Goal: Task Accomplishment & Management: Use online tool/utility

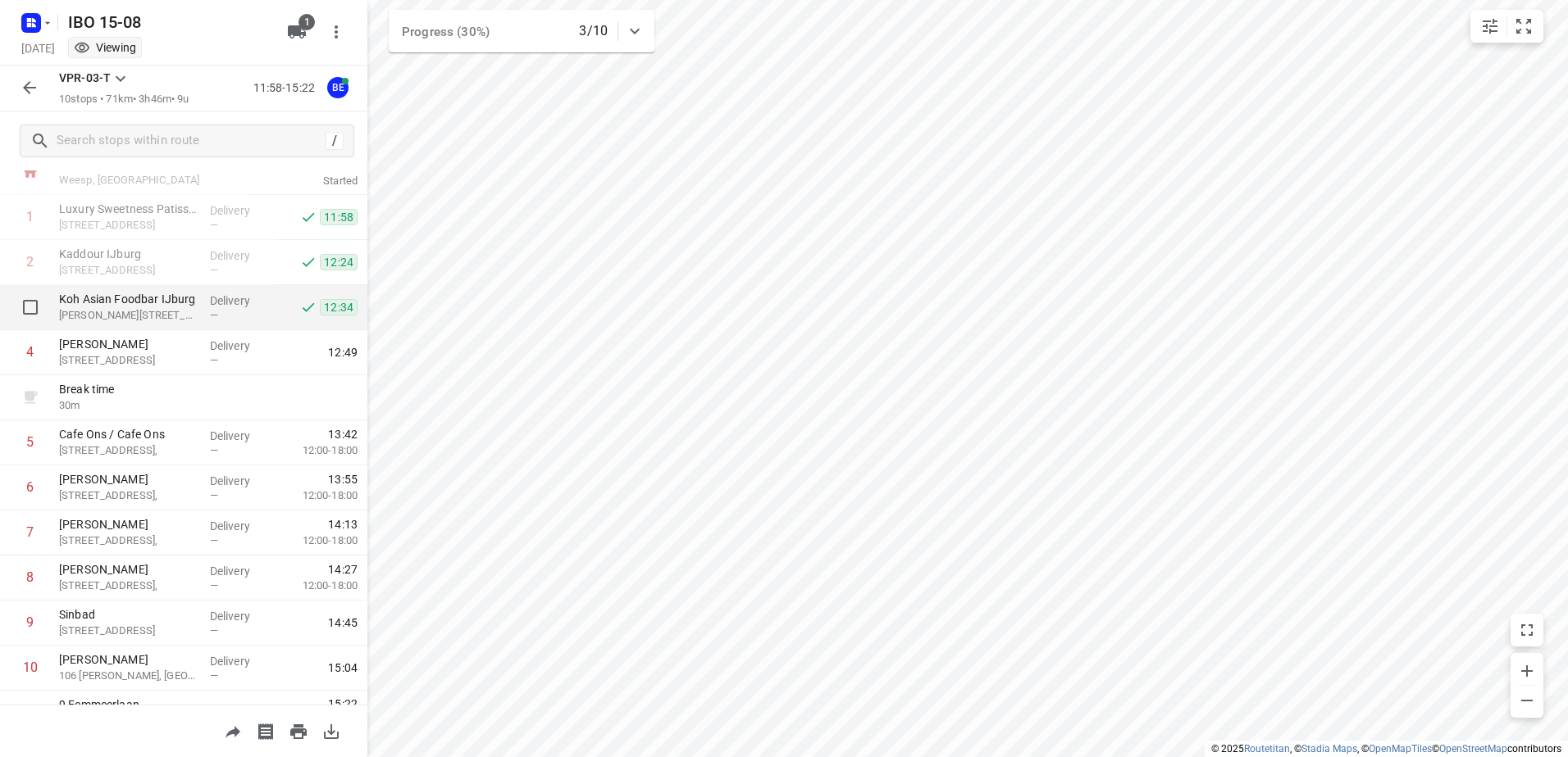
scroll to position [89, 0]
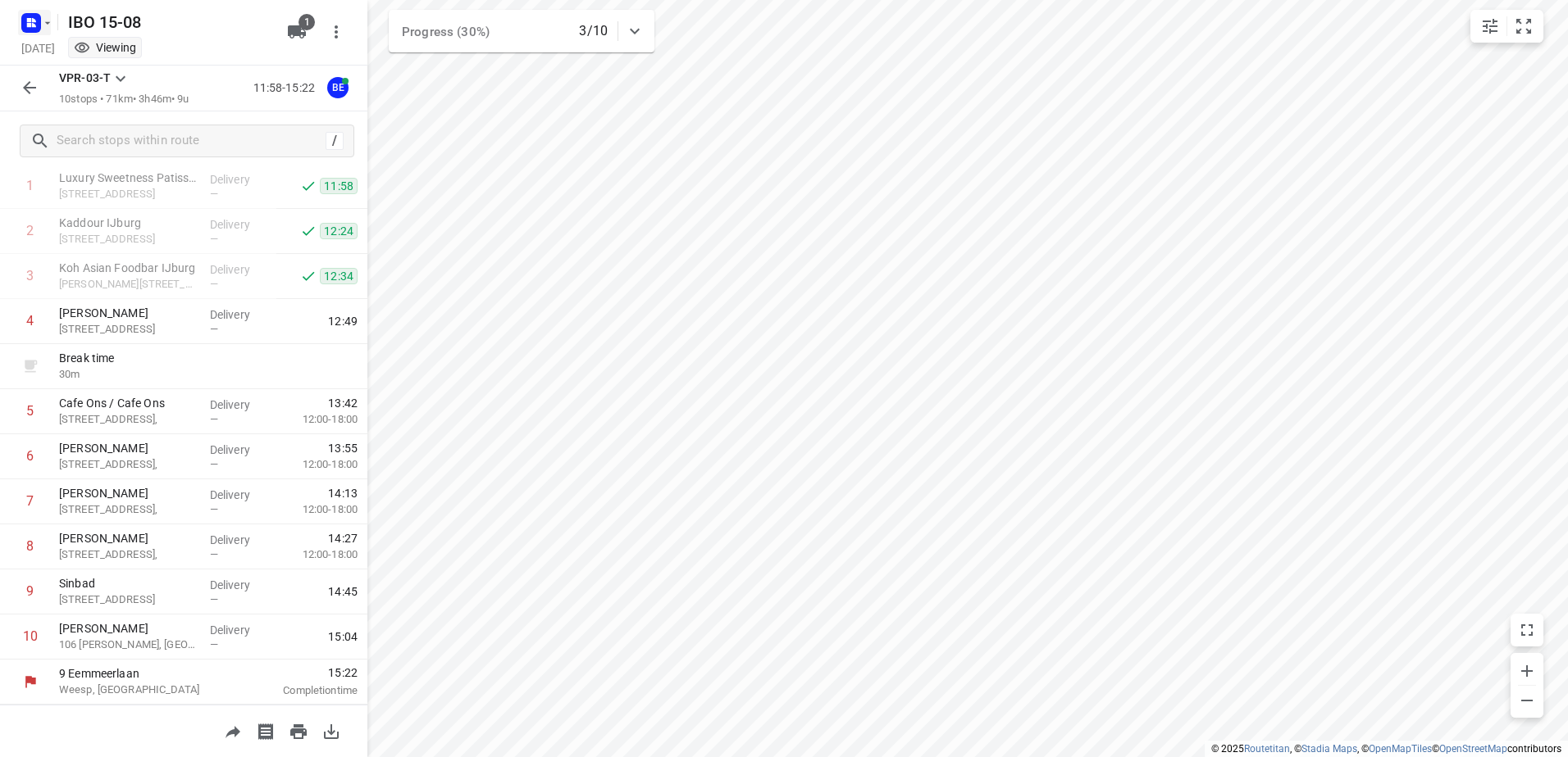
click at [47, 27] on icon "button" at bounding box center [48, 23] width 13 height 13
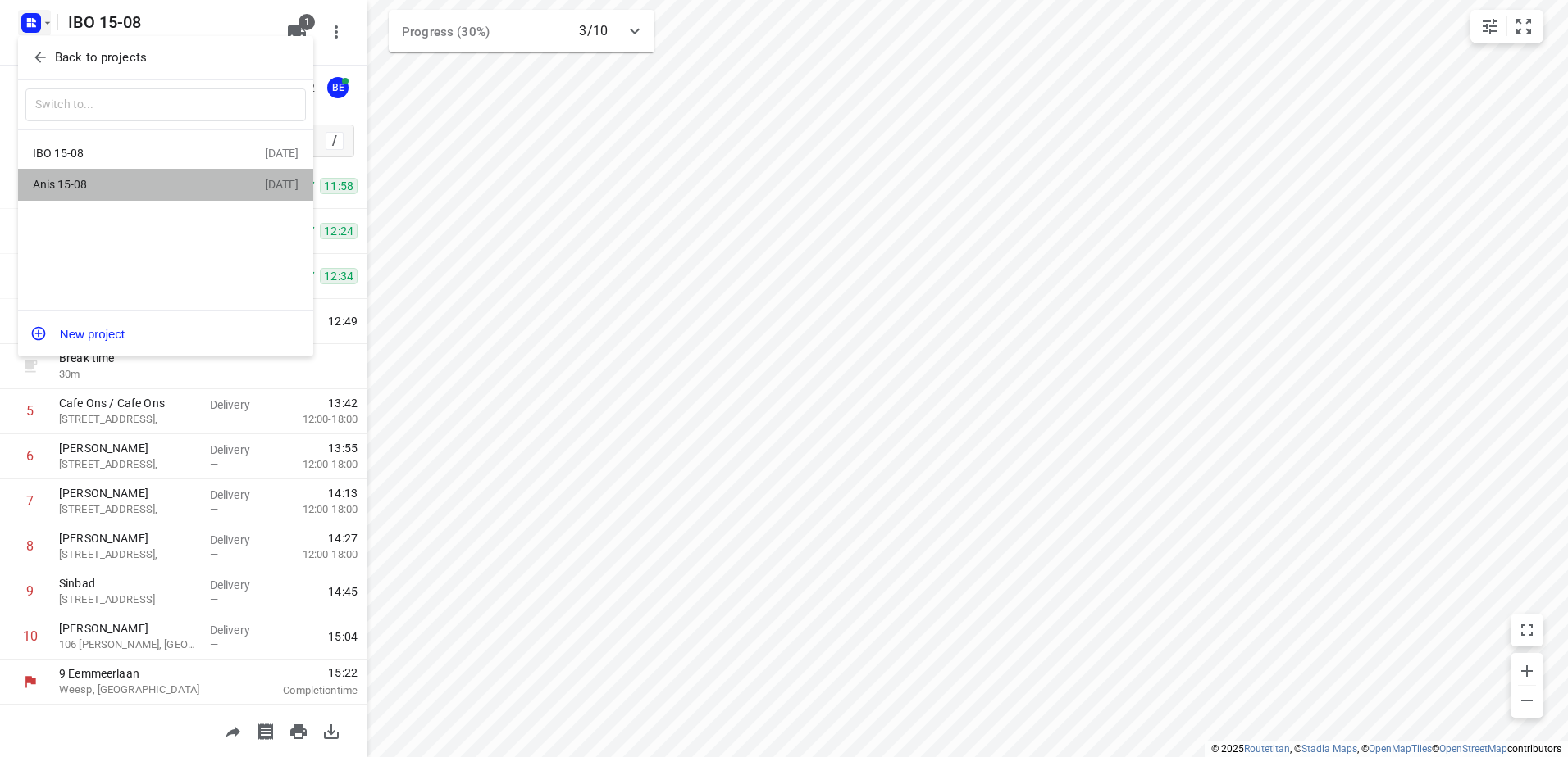
click at [101, 180] on div "Anis 15-08" at bounding box center [127, 185] width 189 height 13
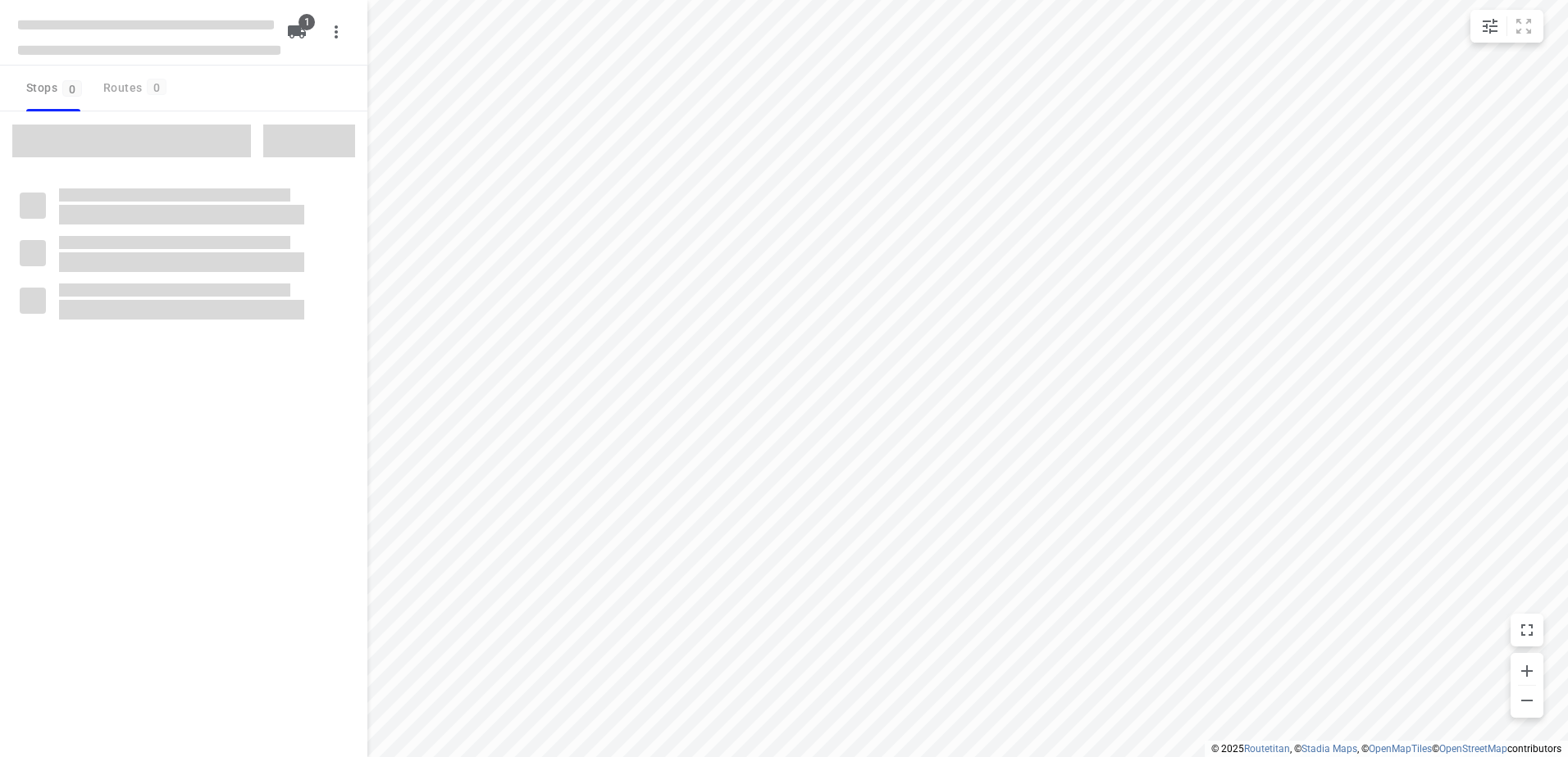
type input "distance"
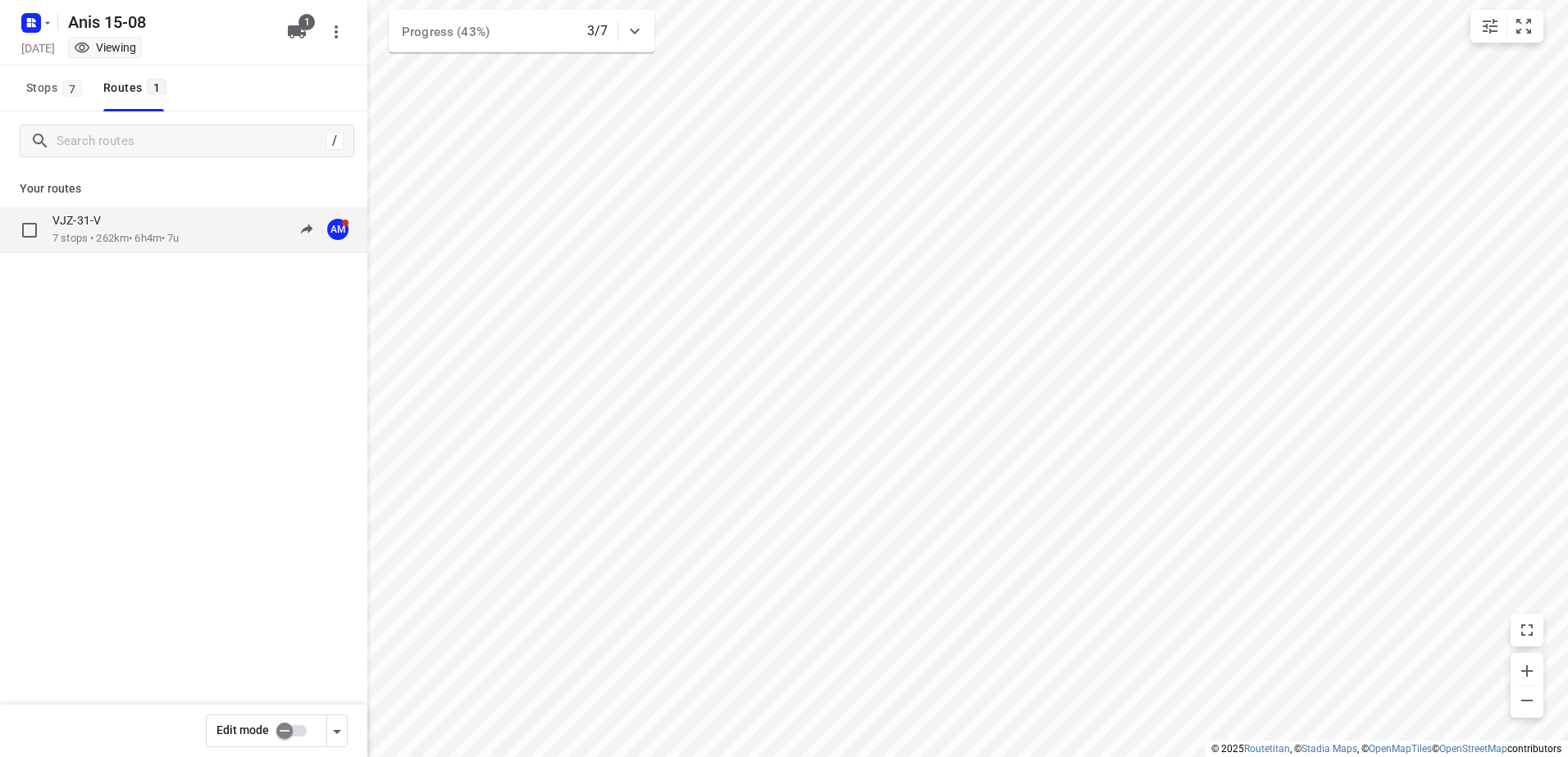
click at [118, 215] on div "VJZ-31-V" at bounding box center [116, 222] width 127 height 18
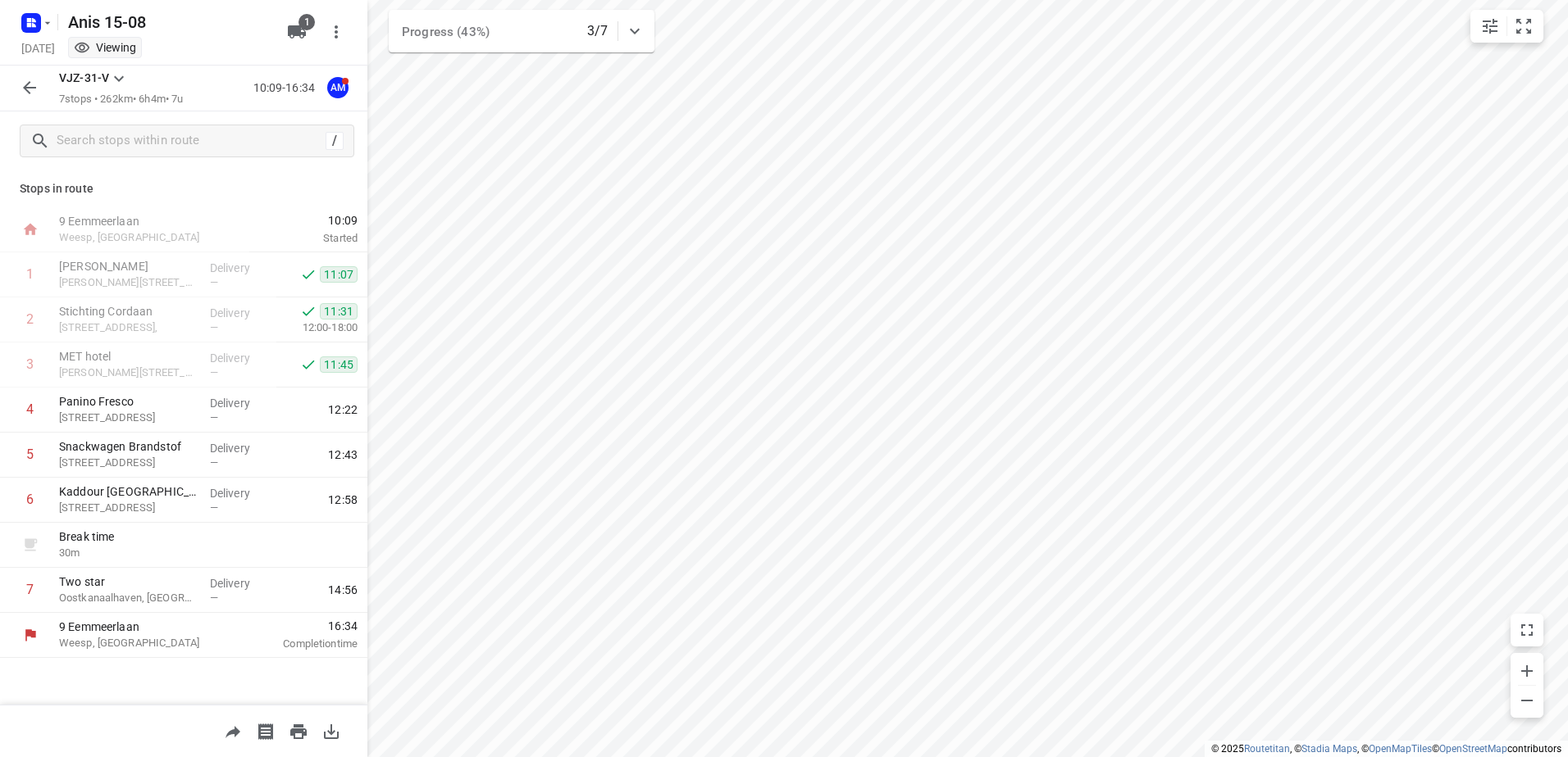
click at [22, 87] on icon "button" at bounding box center [29, 87] width 19 height 19
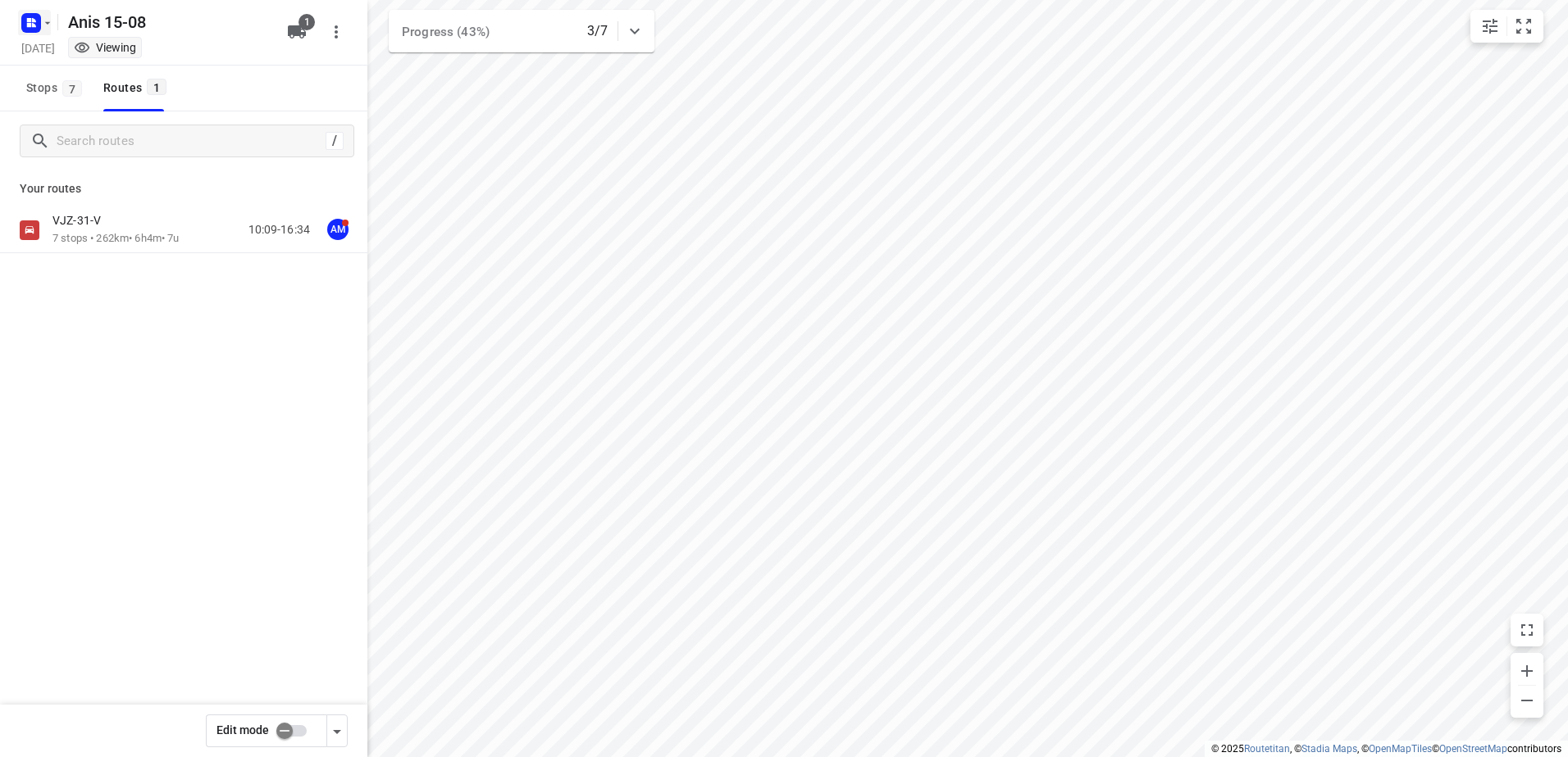
click at [30, 16] on rect "button" at bounding box center [30, 23] width 19 height 19
click at [117, 54] on p "Back to projects" at bounding box center [100, 57] width 92 height 19
